Goal: Information Seeking & Learning: Find specific fact

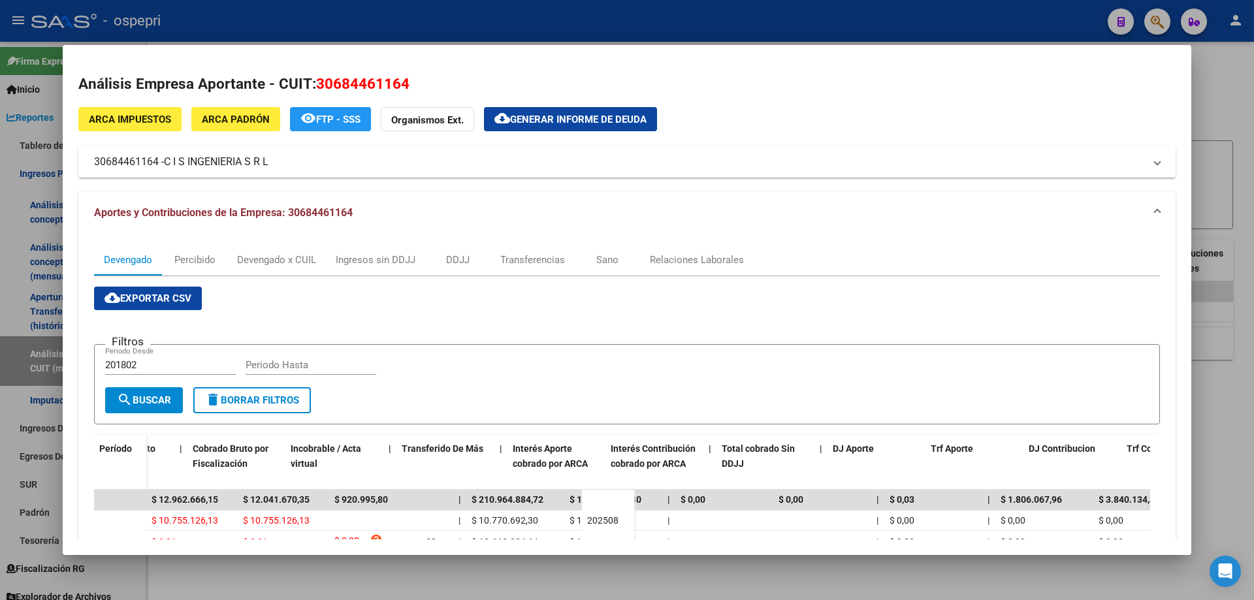
scroll to position [0, 488]
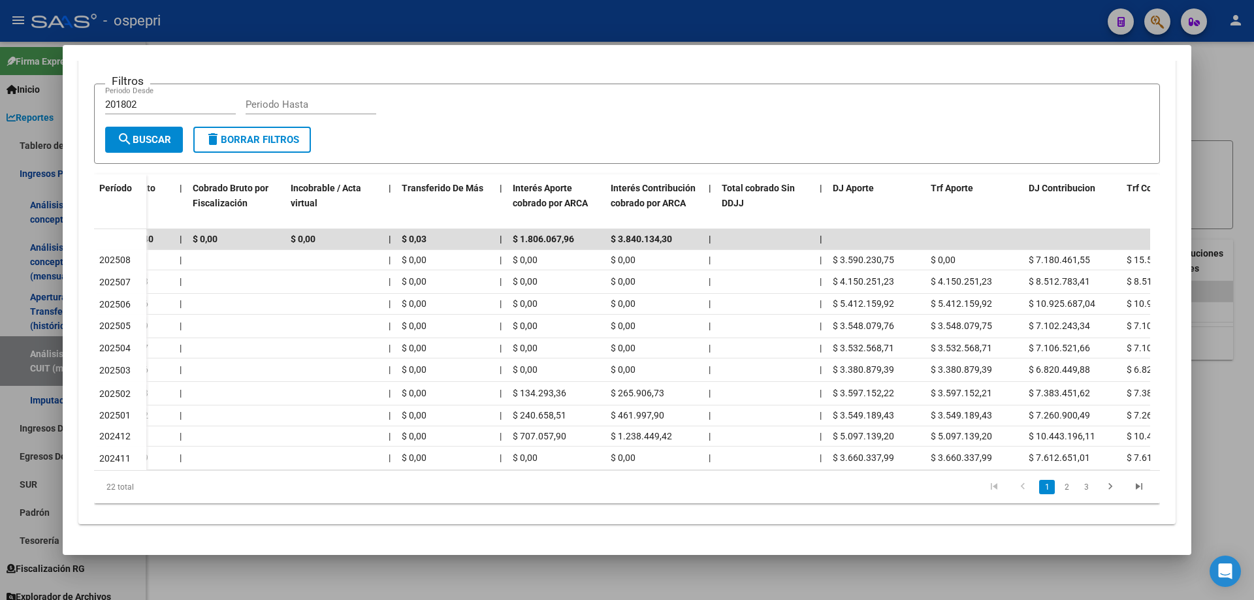
click at [1252, 114] on div at bounding box center [627, 300] width 1254 height 600
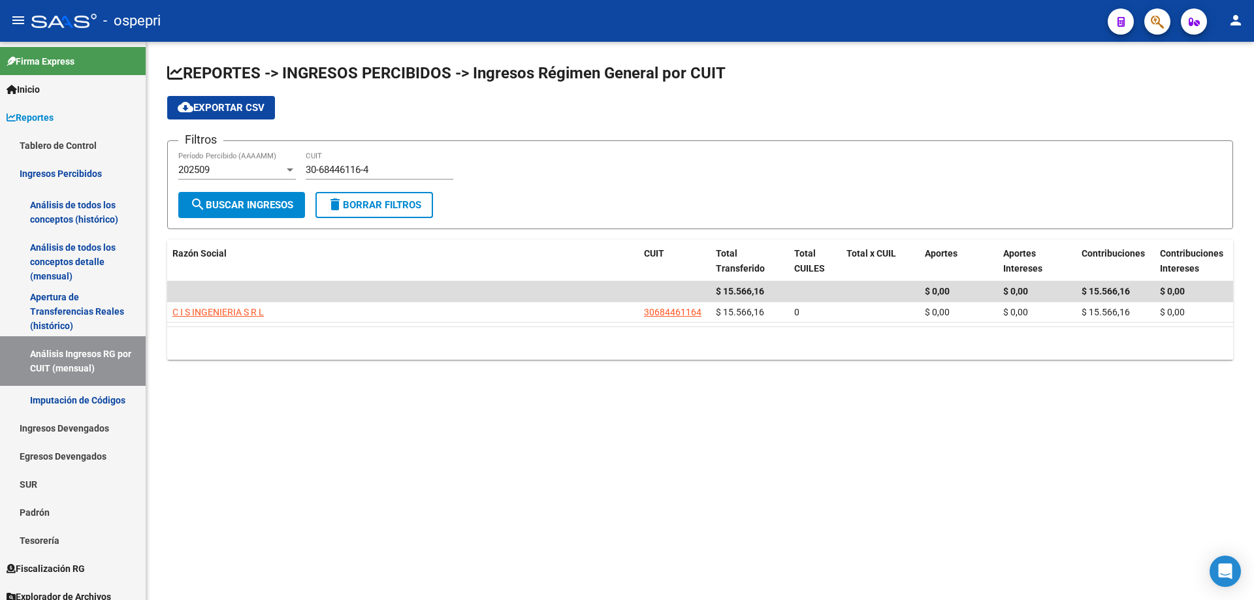
click at [399, 171] on input "30-68446116-4" at bounding box center [380, 170] width 148 height 12
click at [403, 168] on input "30-68446116-4" at bounding box center [380, 170] width 148 height 12
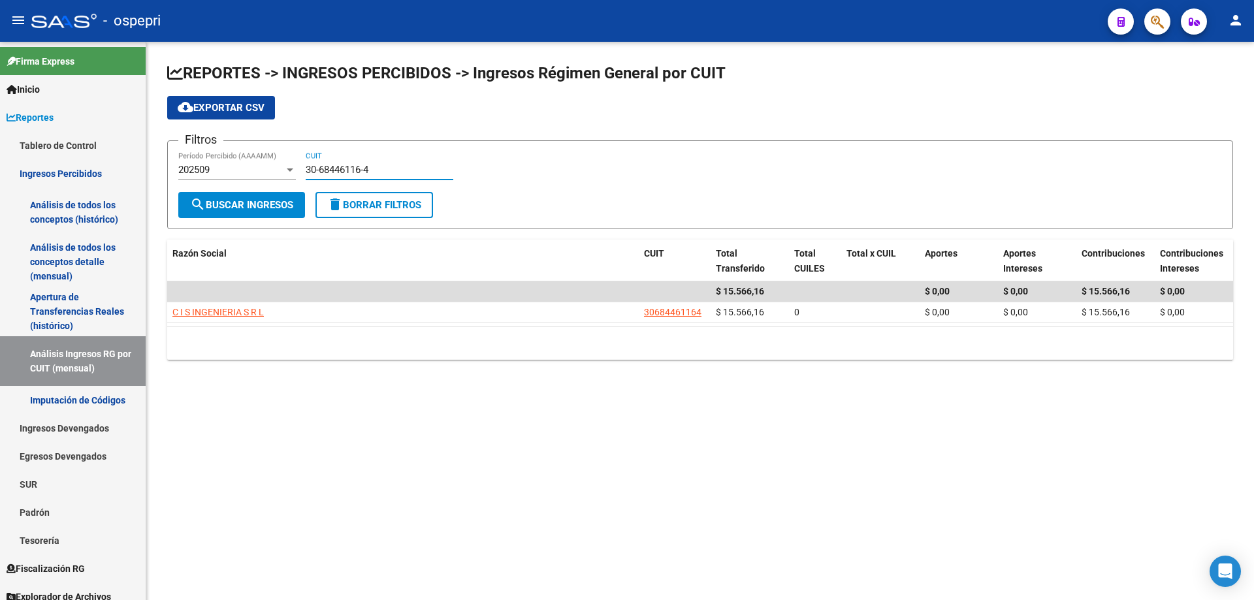
paste input "4556835-0"
type input "30-64556835-0"
click at [211, 210] on span "search Buscar Ingresos" at bounding box center [241, 205] width 103 height 12
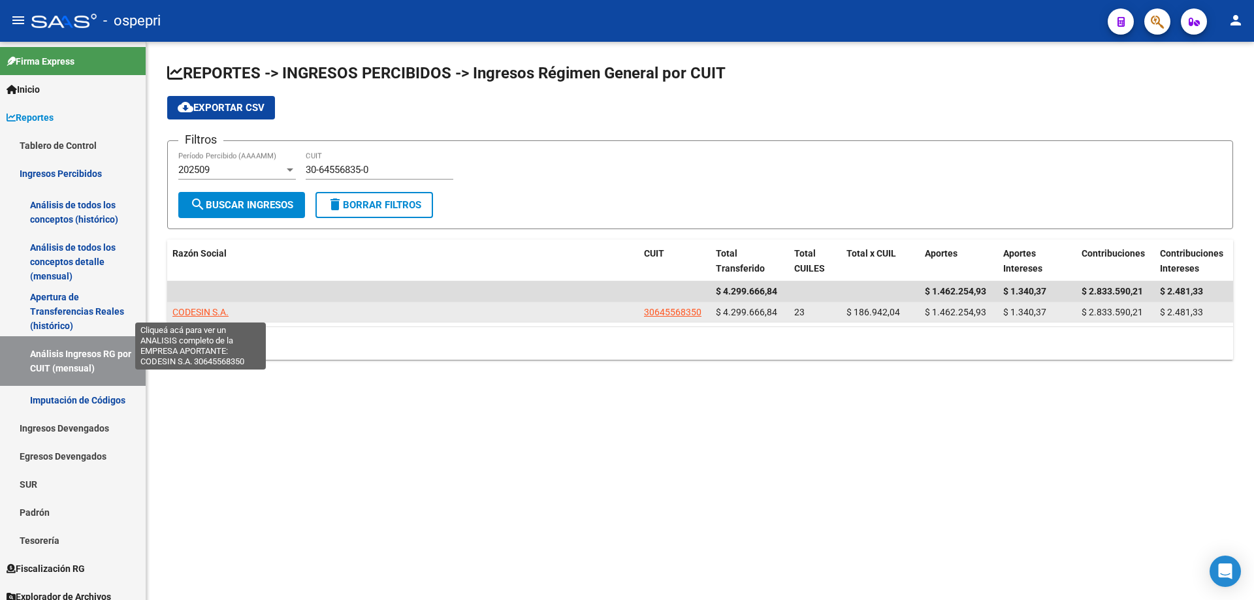
click at [204, 314] on span "CODESIN S.A." at bounding box center [200, 312] width 56 height 10
type textarea "30645568350"
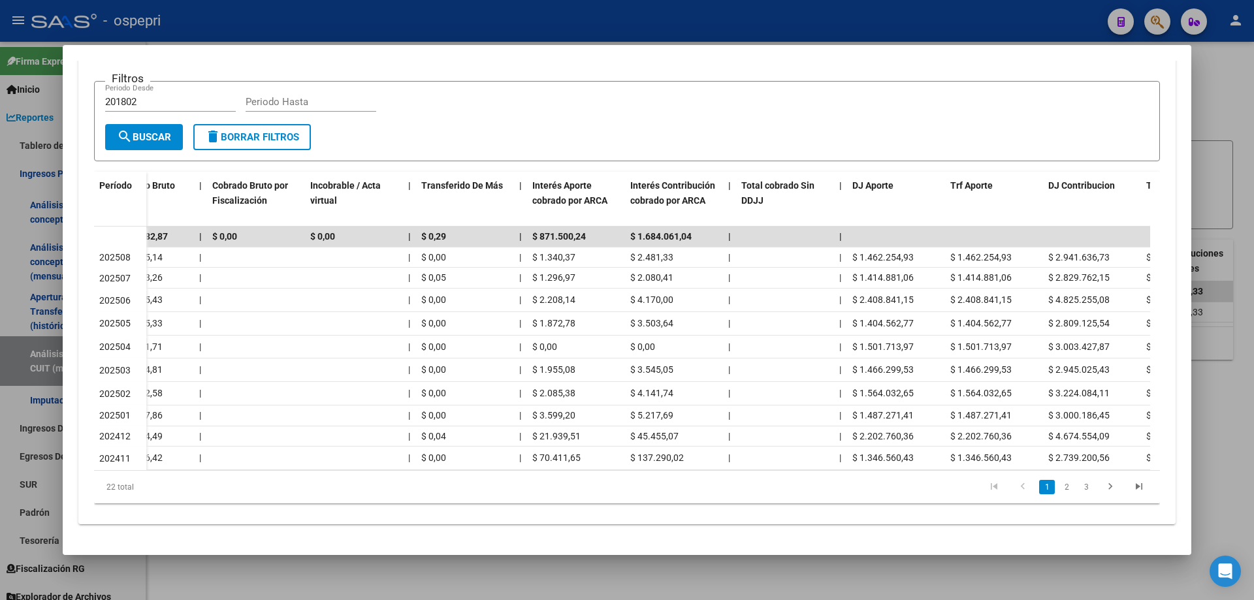
scroll to position [0, 470]
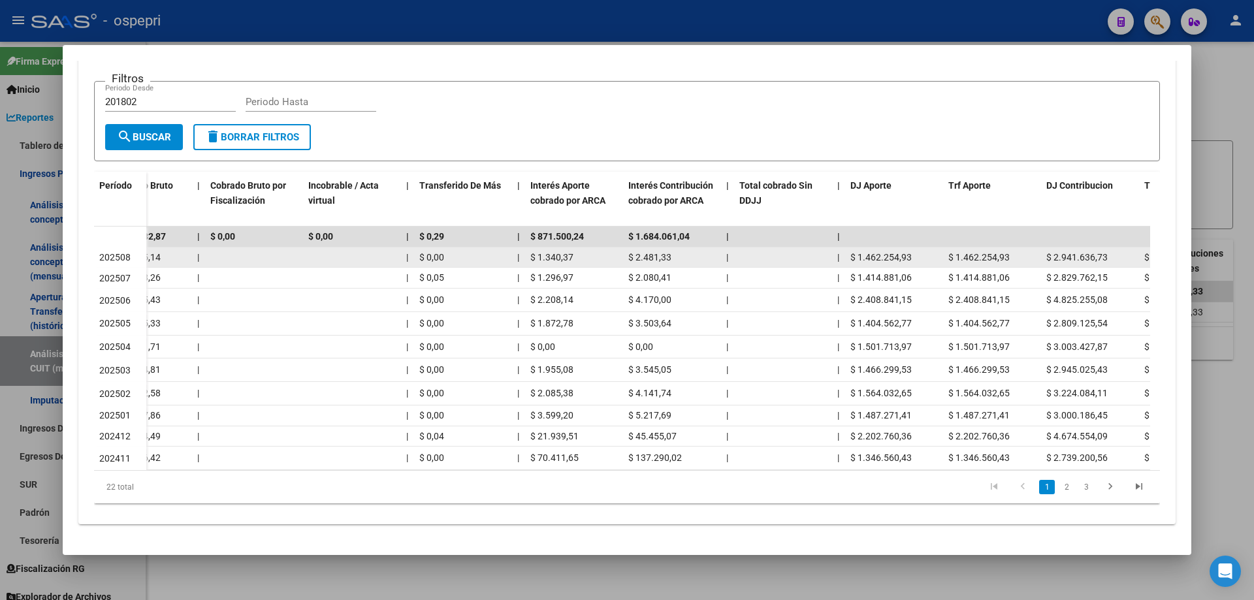
drag, startPoint x: 572, startPoint y: 251, endPoint x: 537, endPoint y: 249, distance: 34.7
click at [537, 252] on span "$ 1.340,37" at bounding box center [551, 257] width 43 height 10
click at [804, 253] on datatable-body-cell at bounding box center [783, 257] width 98 height 20
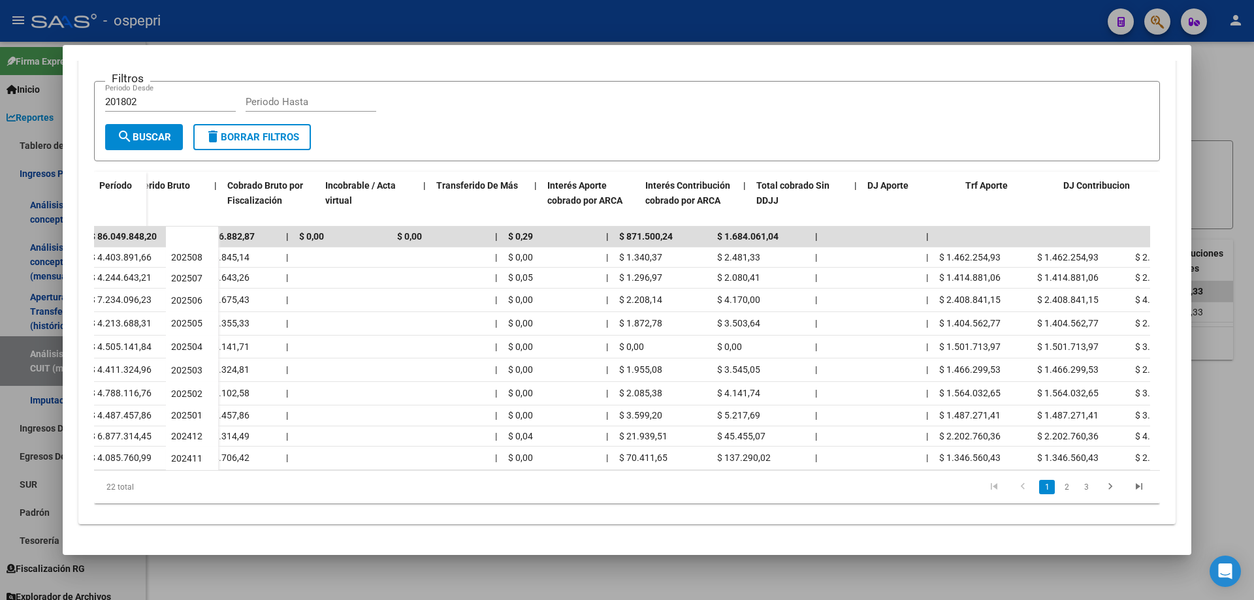
scroll to position [0, 557]
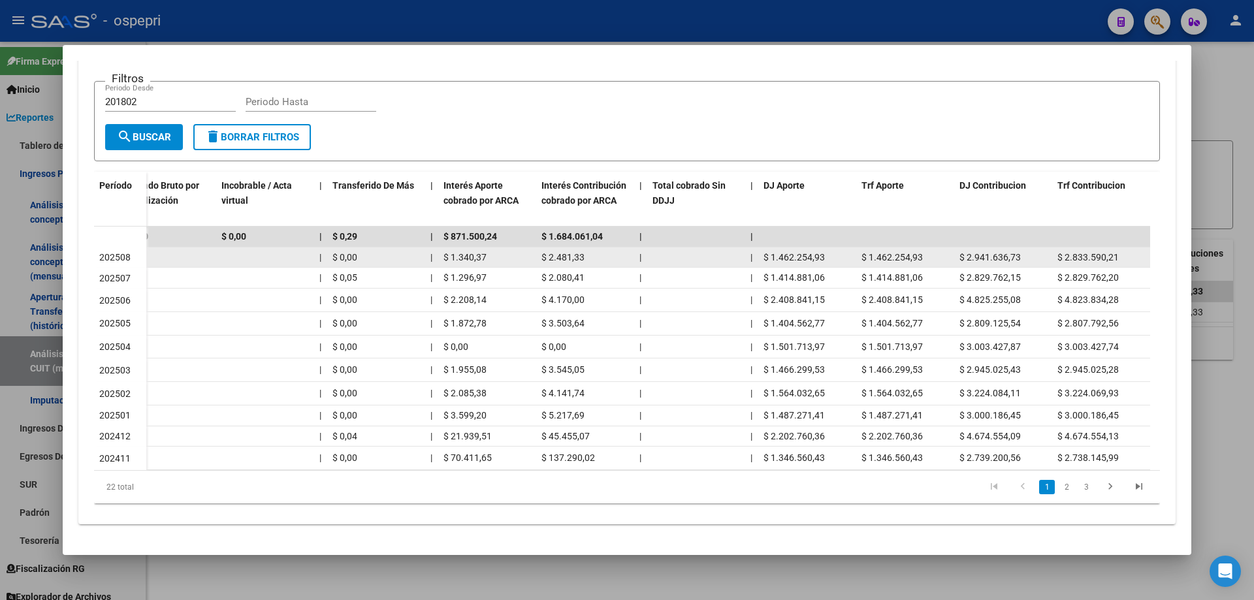
drag, startPoint x: 771, startPoint y: 247, endPoint x: 838, endPoint y: 247, distance: 66.6
click at [838, 250] on div "$ 1.462.254,93" at bounding box center [806, 257] width 87 height 15
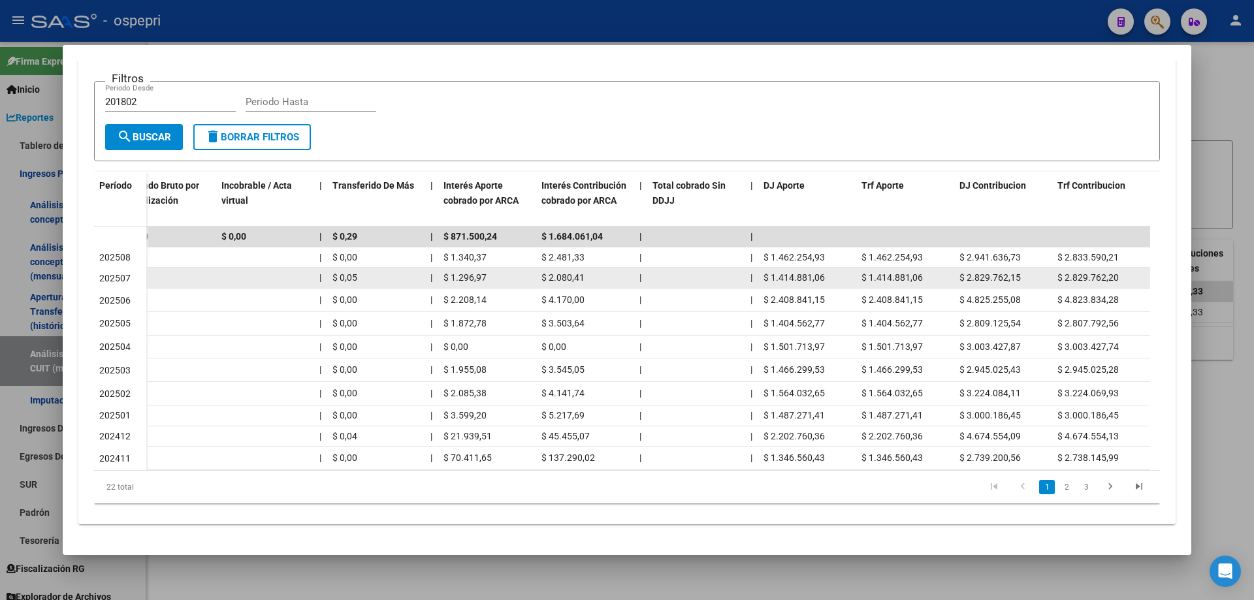
copy span "1.462.254,93"
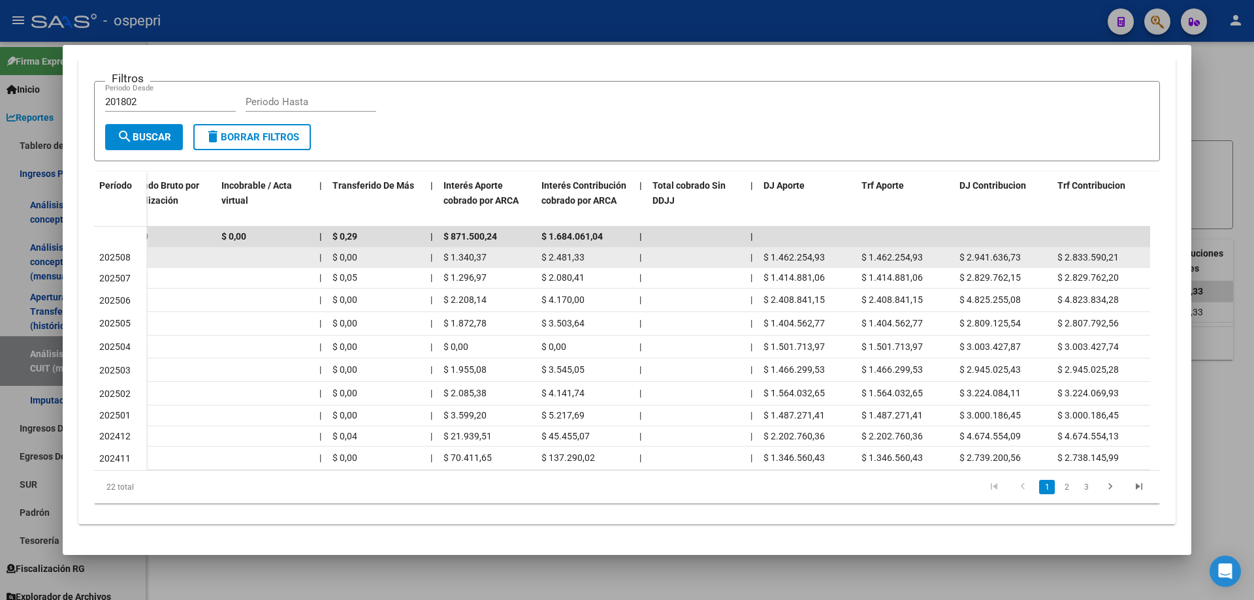
drag, startPoint x: 965, startPoint y: 246, endPoint x: 1031, endPoint y: 246, distance: 65.9
click at [1031, 250] on div "$ 2.941.636,73" at bounding box center [1002, 257] width 87 height 15
copy span "2.941.636,73"
